Goal: Transaction & Acquisition: Obtain resource

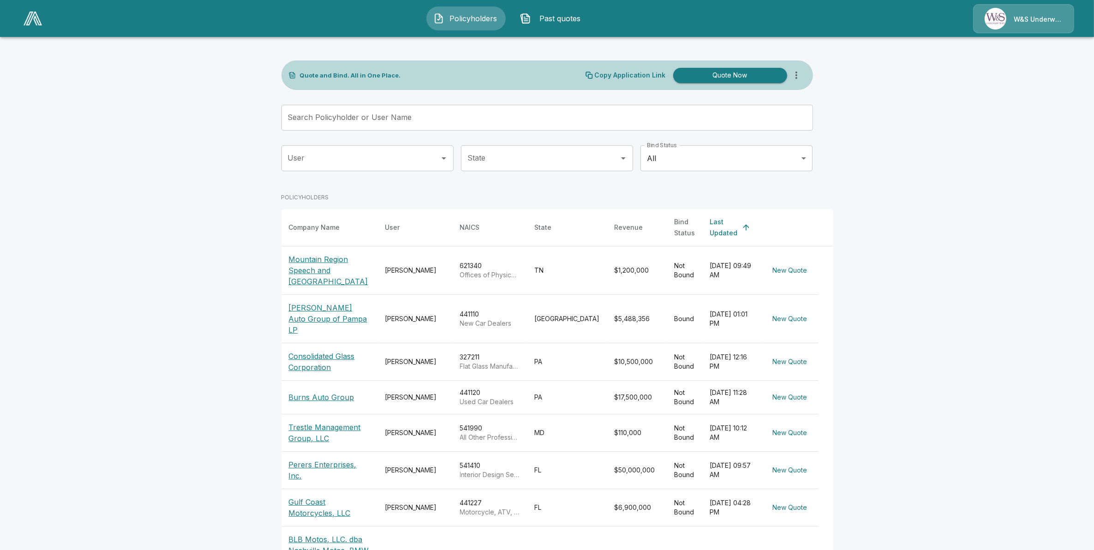
click at [703, 261] on td "[DATE] 09:49 AM" at bounding box center [732, 270] width 59 height 48
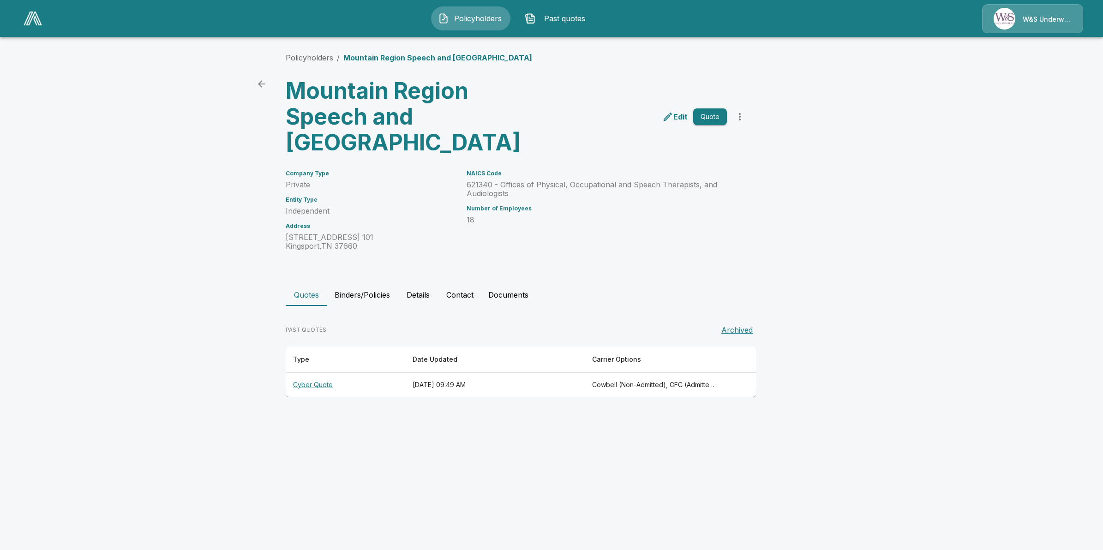
click at [441, 388] on th "[DATE] 09:49 AM" at bounding box center [495, 385] width 180 height 24
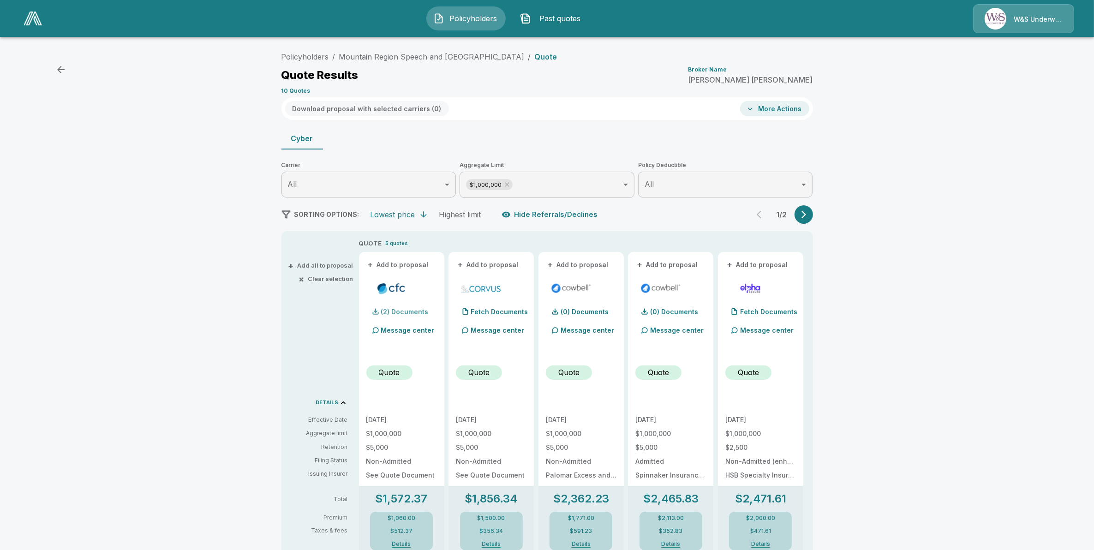
click at [401, 307] on div "(2) Documents" at bounding box center [397, 312] width 62 height 18
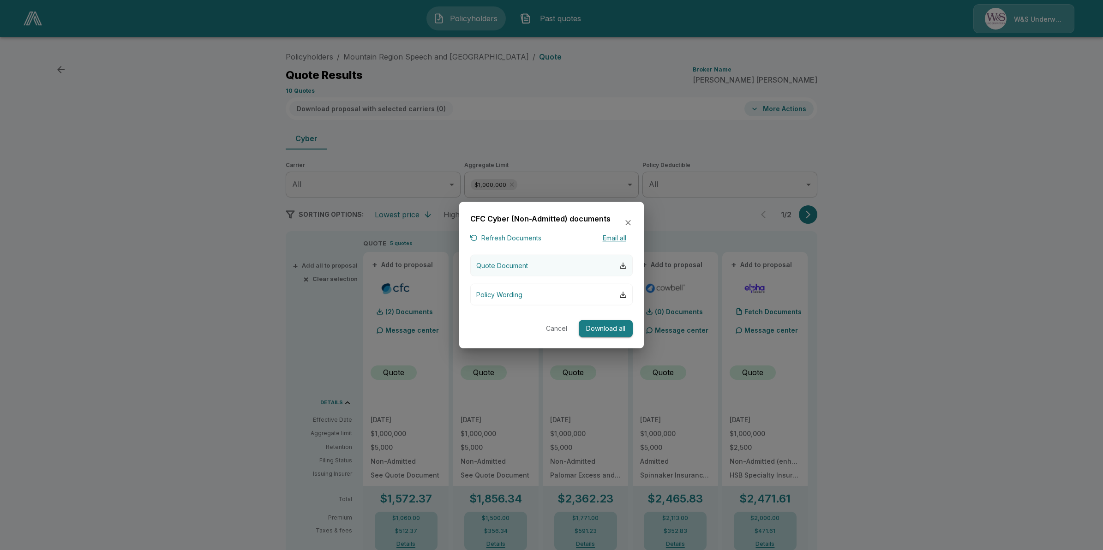
click at [492, 266] on p "Quote Document" at bounding box center [502, 266] width 52 height 10
click at [511, 261] on p "Quote Document" at bounding box center [502, 266] width 52 height 10
click at [628, 223] on icon "button" at bounding box center [628, 222] width 9 height 9
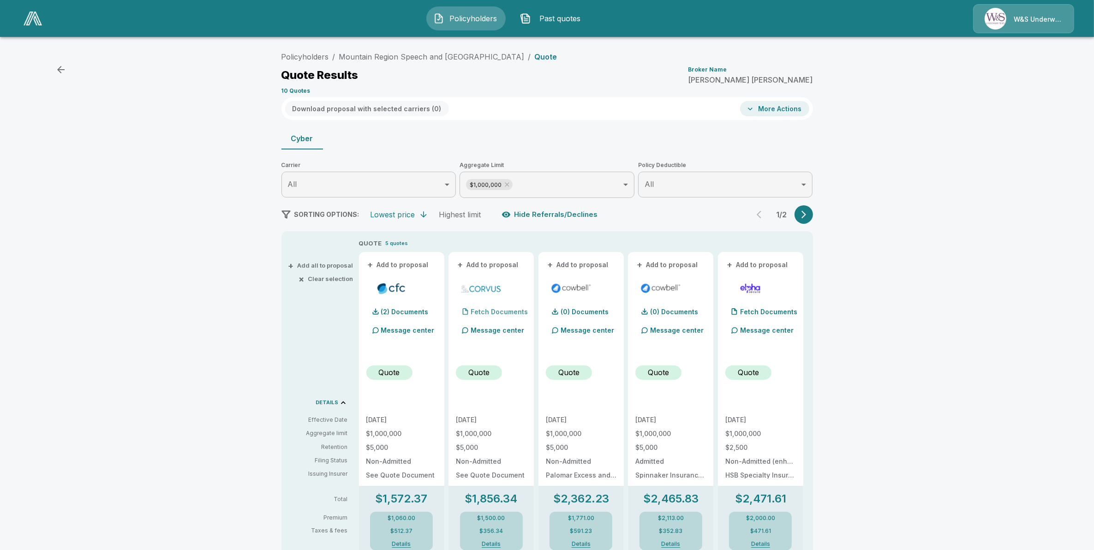
click at [488, 310] on p "Fetch Documents" at bounding box center [499, 312] width 57 height 6
click at [490, 312] on p "(1) Documents" at bounding box center [494, 312] width 46 height 6
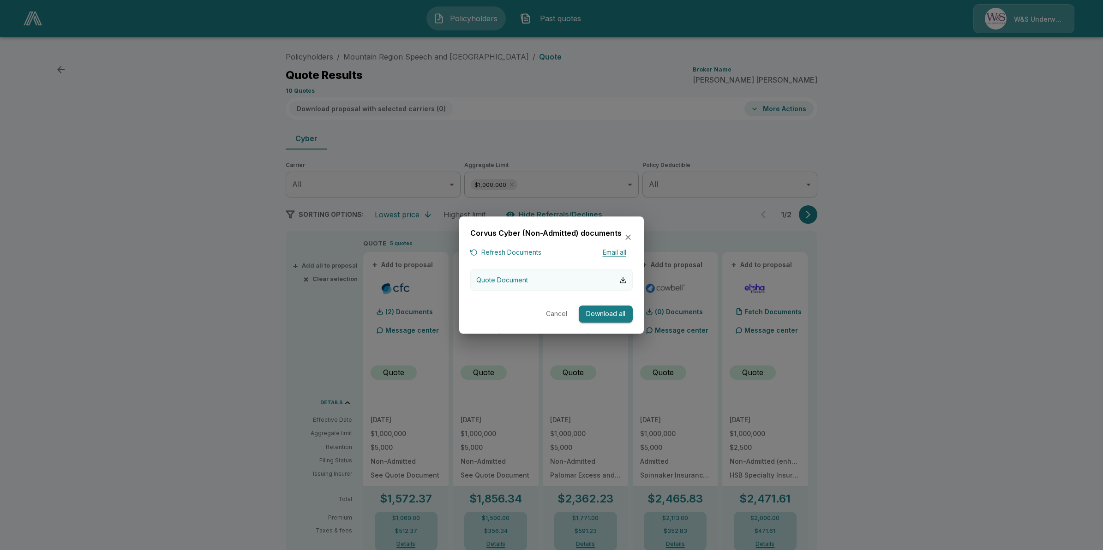
click at [495, 278] on p "Quote Document" at bounding box center [502, 280] width 52 height 10
click at [630, 235] on icon "button" at bounding box center [628, 237] width 6 height 6
